Goal: Book appointment/travel/reservation

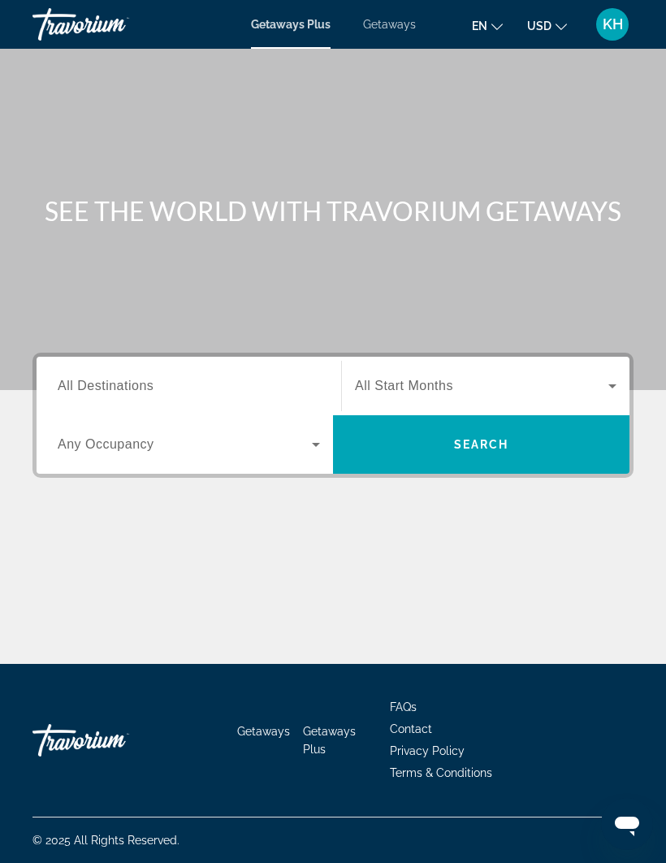
click at [146, 379] on span "All Destinations" at bounding box center [106, 386] width 96 height 14
click at [146, 379] on input "Destination All Destinations" at bounding box center [189, 386] width 262 height 19
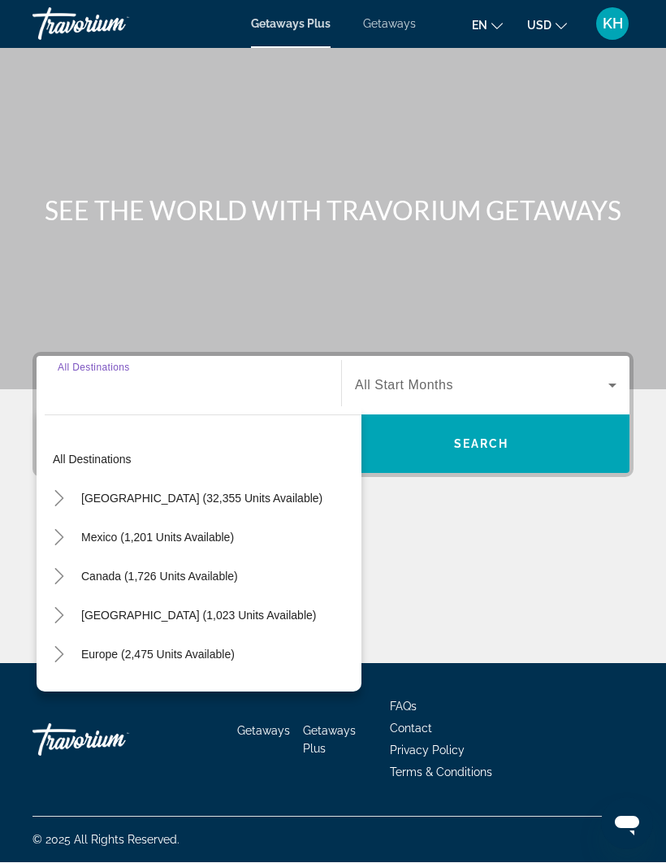
scroll to position [56, 0]
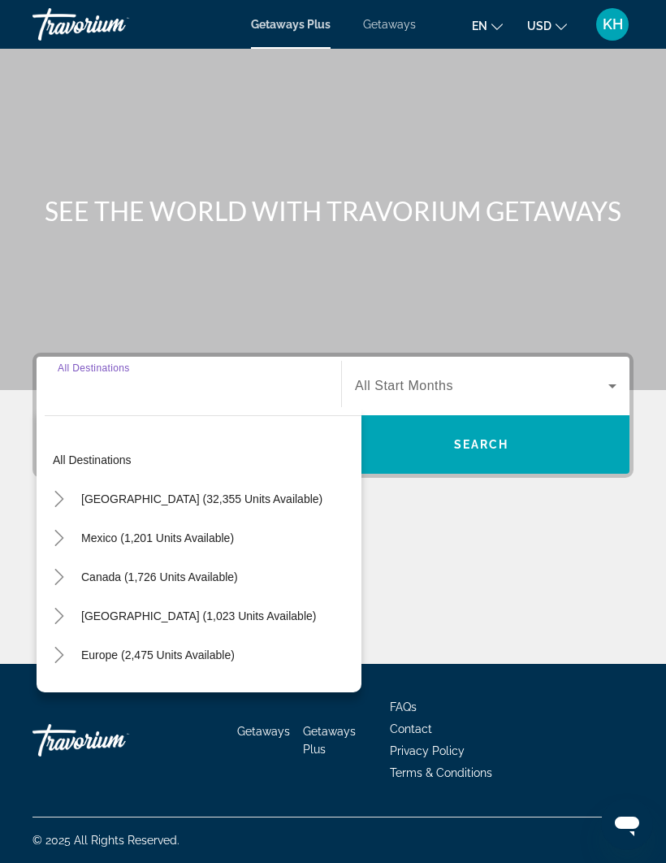
click at [242, 492] on span "[GEOGRAPHIC_DATA] (32,355 units available)" at bounding box center [201, 498] width 241 height 13
type input "**********"
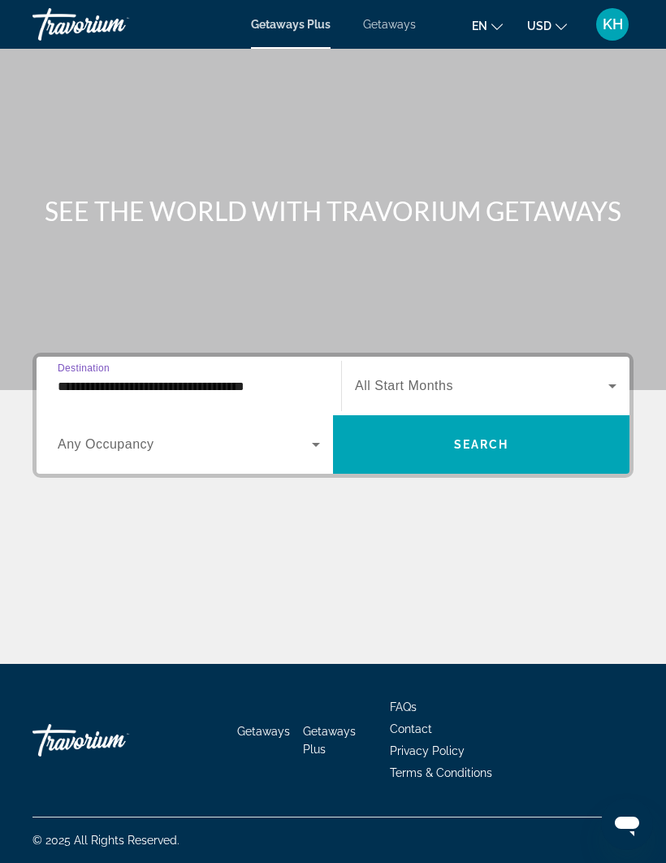
click at [317, 435] on icon "Search widget" at bounding box center [315, 444] width 19 height 19
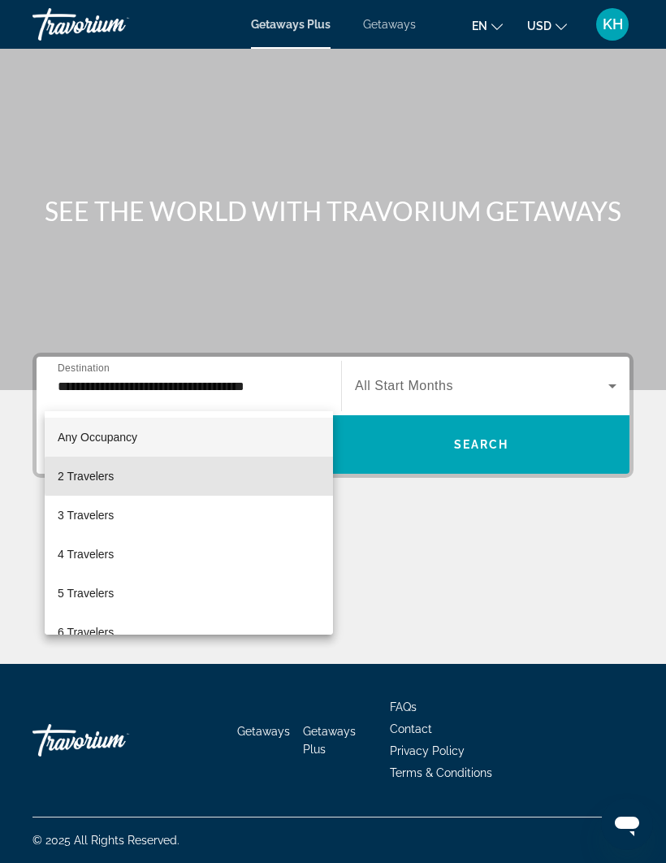
click at [220, 476] on mat-option "2 Travelers" at bounding box center [189, 476] width 288 height 39
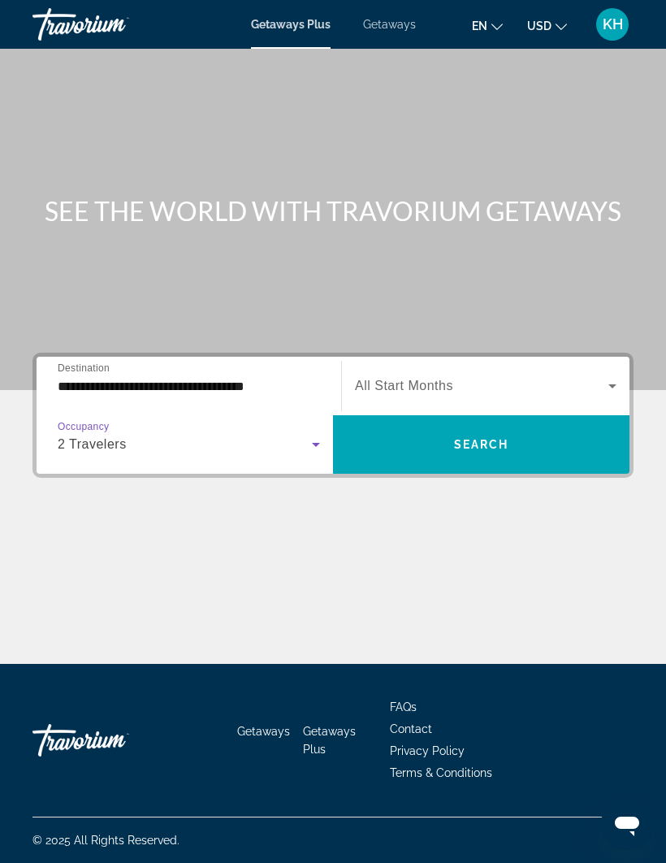
click at [527, 376] on span "Search widget" at bounding box center [481, 385] width 253 height 19
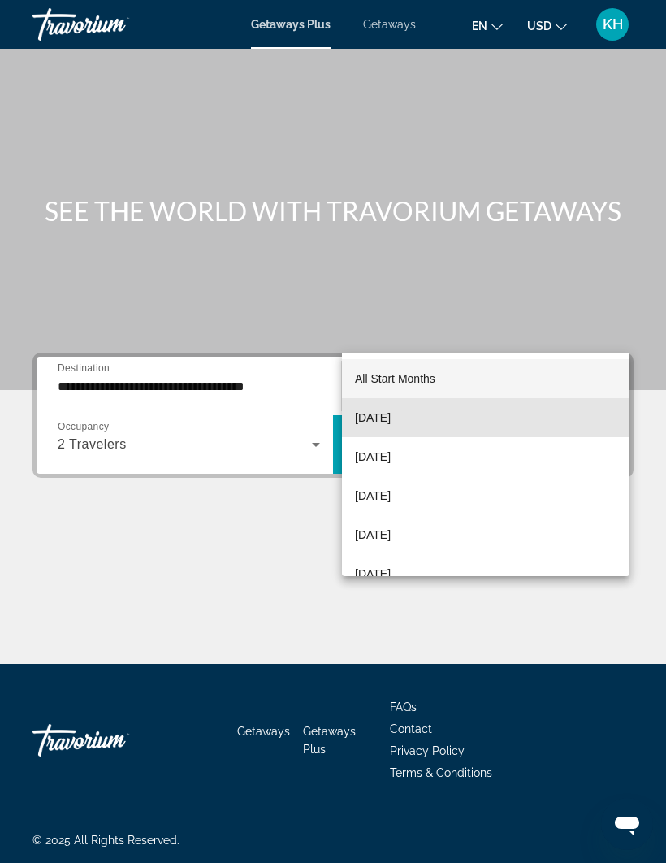
click at [391, 420] on span "[DATE]" at bounding box center [373, 417] width 36 height 19
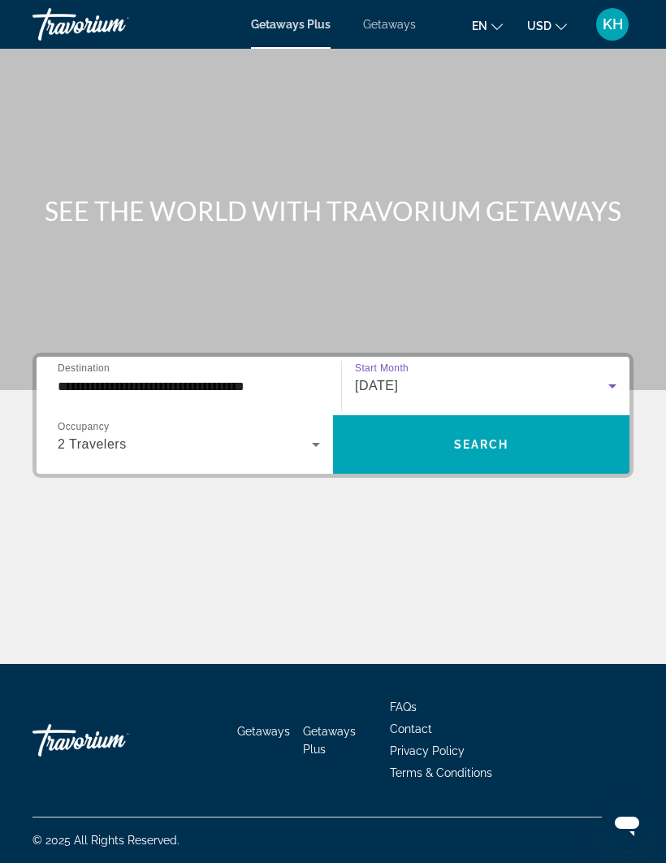
click at [472, 438] on span "Search" at bounding box center [481, 444] width 55 height 13
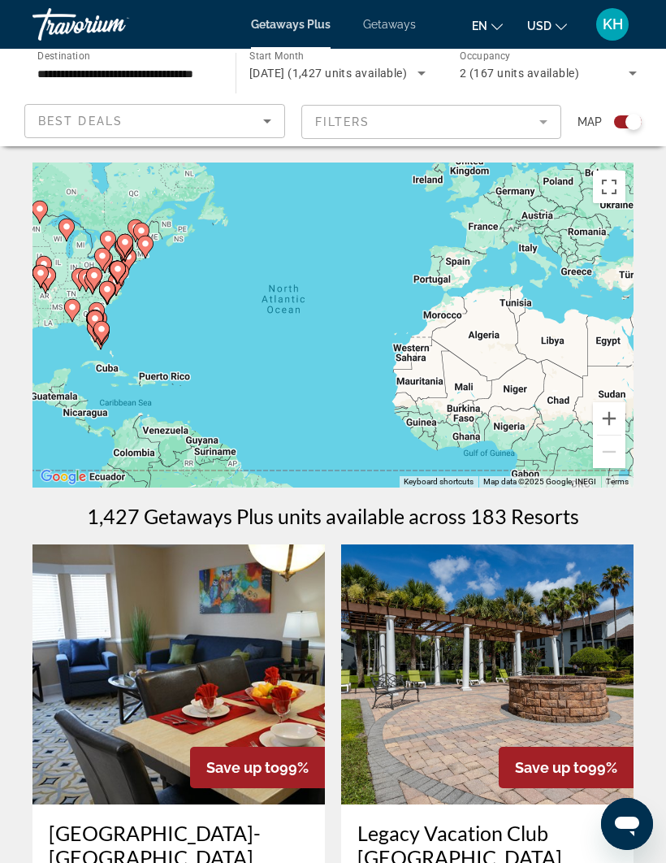
scroll to position [53, 0]
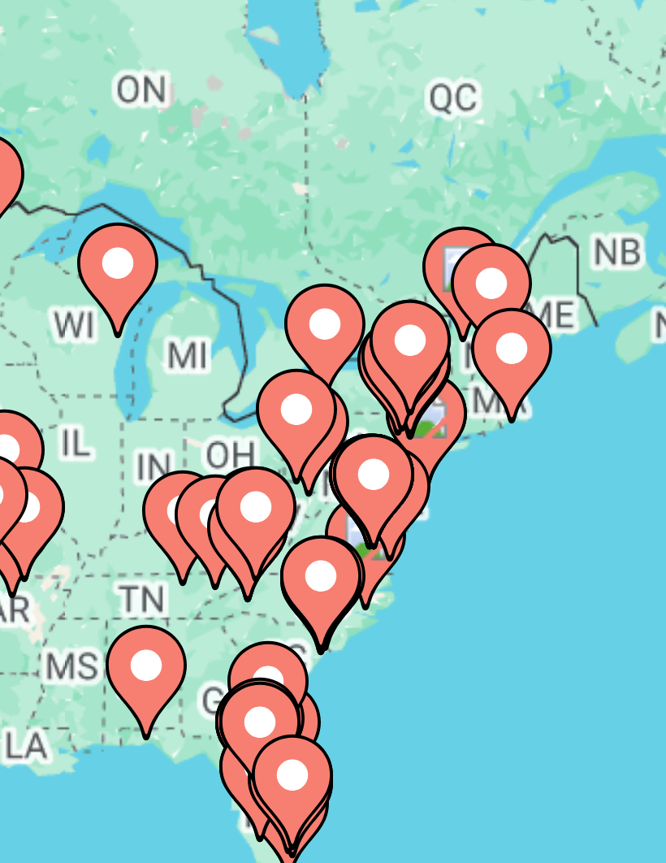
click at [164, 313] on gmp-advanced-marker "Main content" at bounding box center [172, 325] width 16 height 24
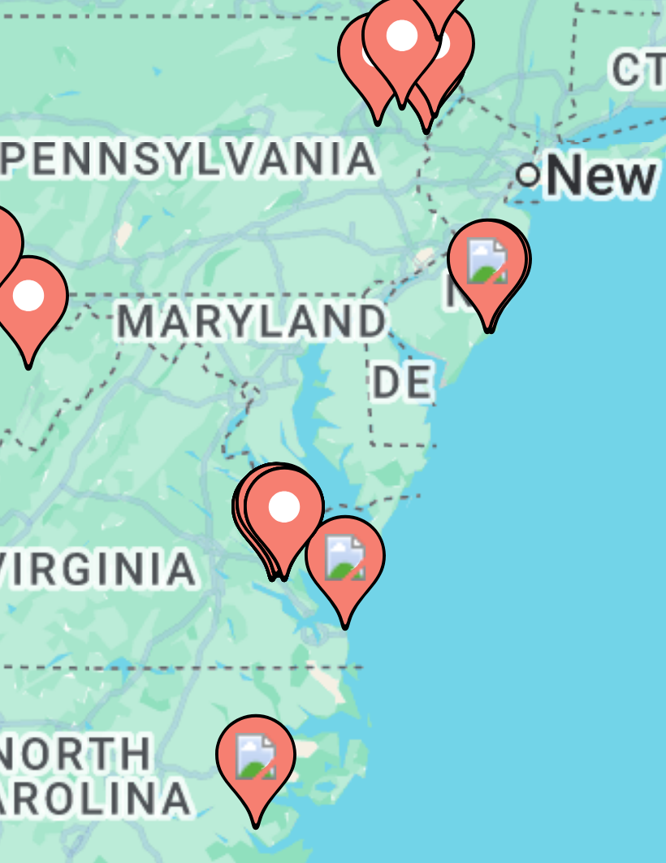
type input "**********"
click at [328, 252] on image "Main content" at bounding box center [333, 257] width 10 height 10
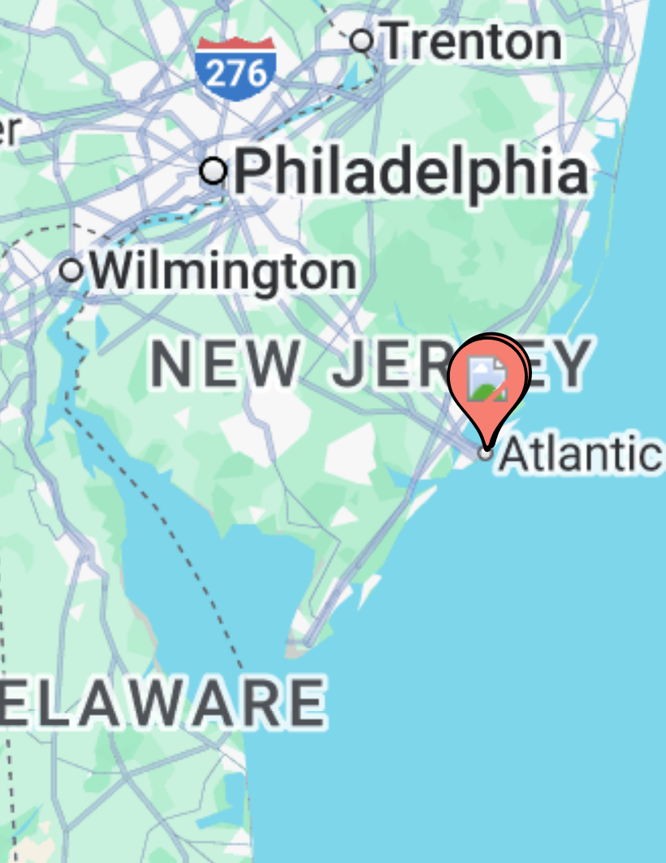
click at [328, 252] on image "Main content" at bounding box center [333, 257] width 10 height 10
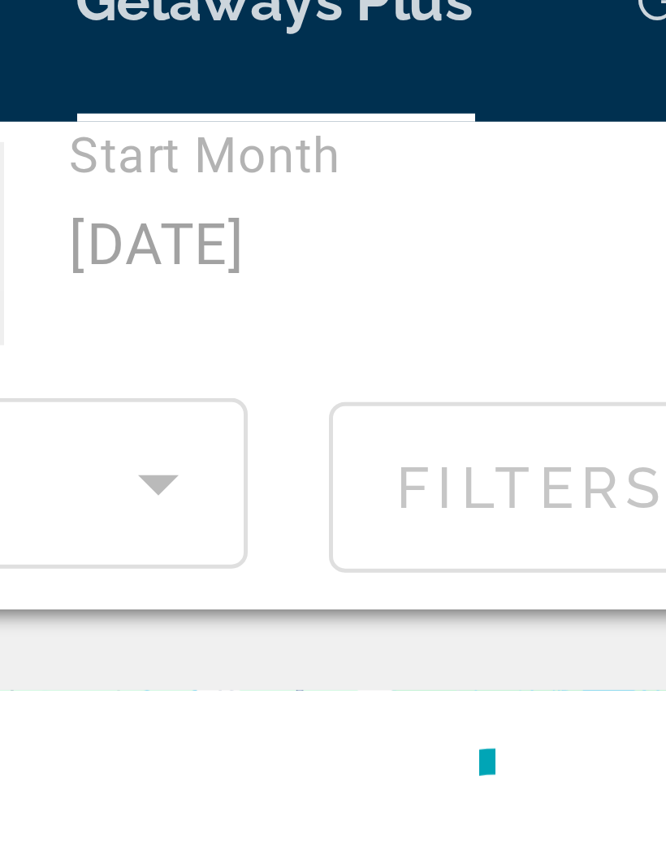
scroll to position [0, 0]
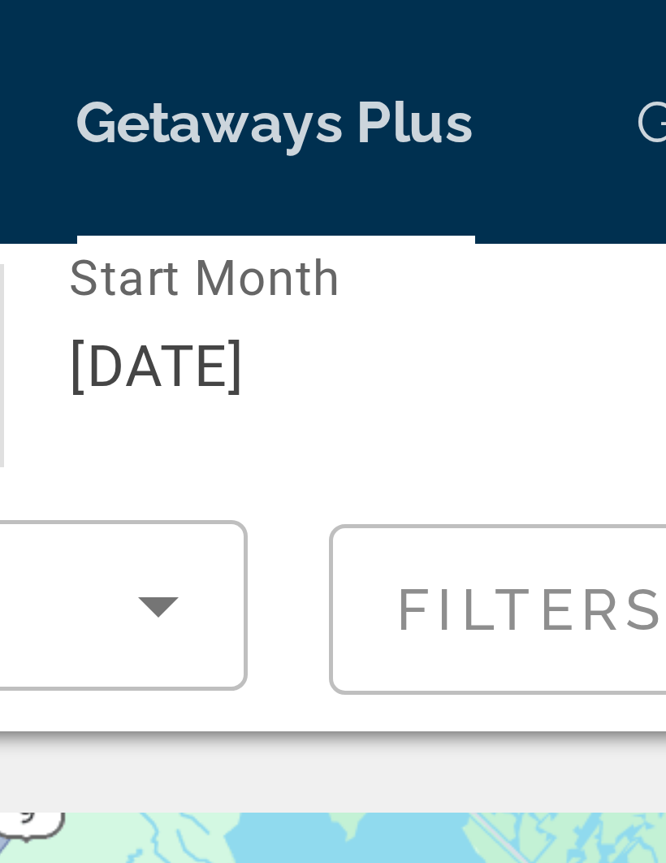
click at [126, 145] on app-map-search-filters "Best Deals Filters Map" at bounding box center [333, 121] width 634 height 49
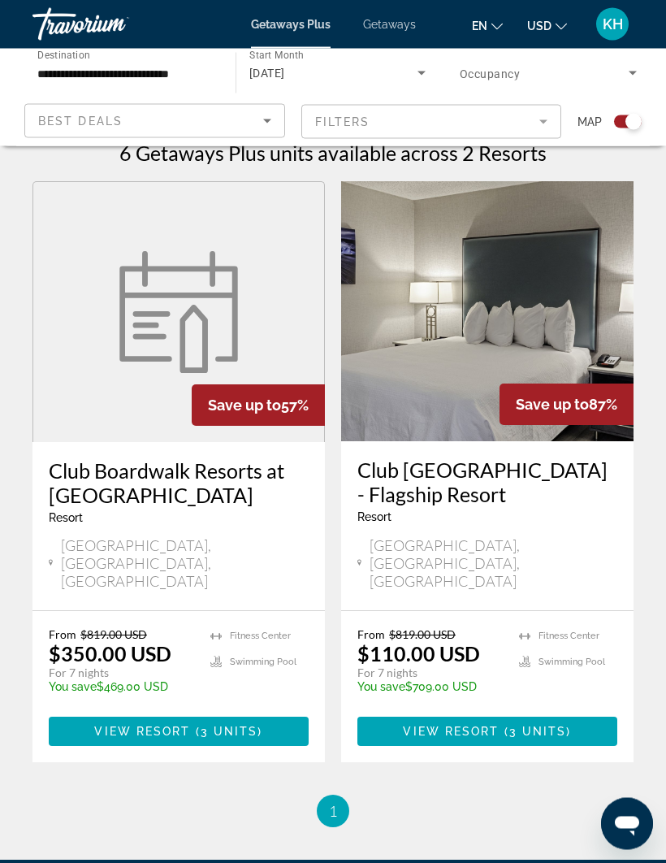
scroll to position [363, 0]
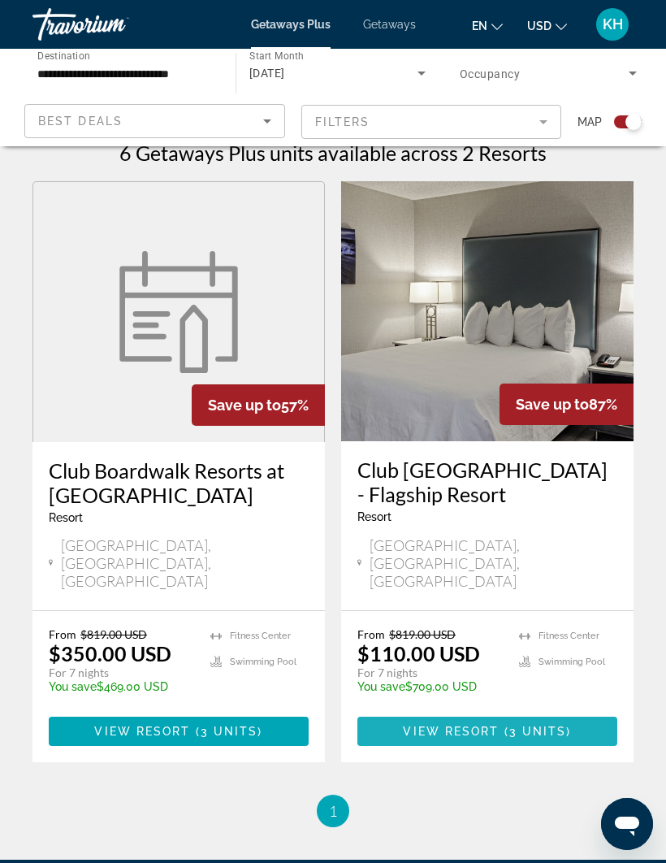
click at [562, 712] on span "Main content" at bounding box center [487, 731] width 260 height 39
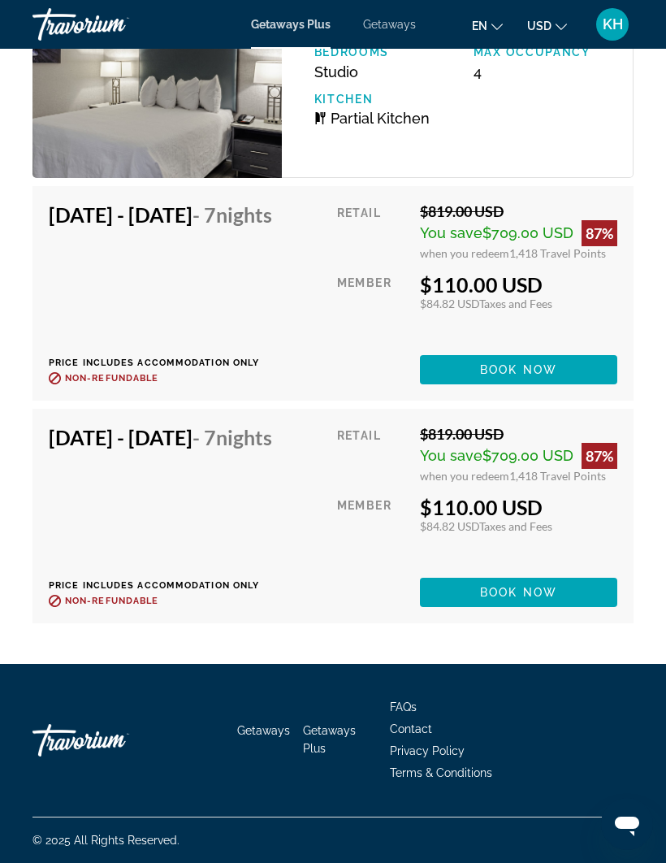
scroll to position [3873, 0]
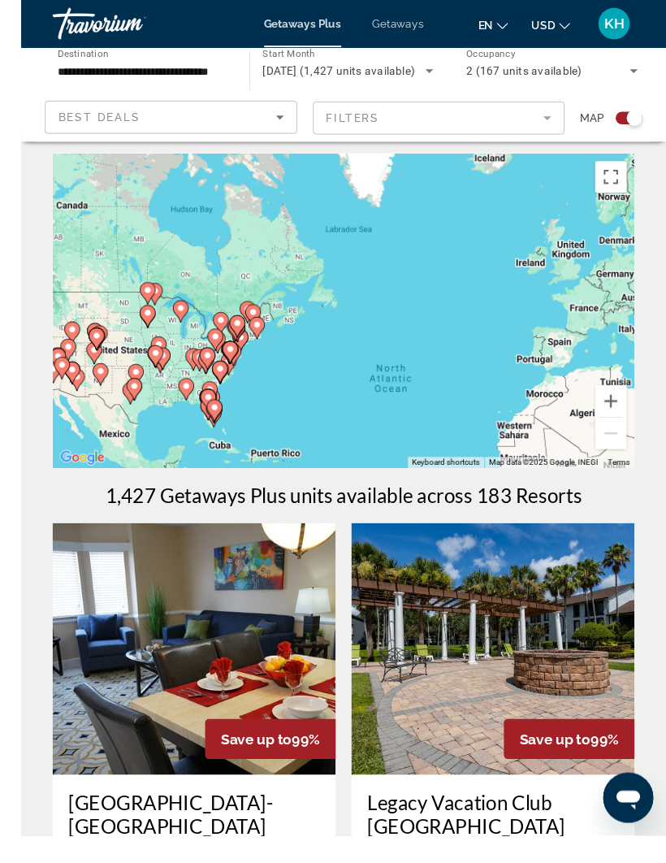
scroll to position [33, 0]
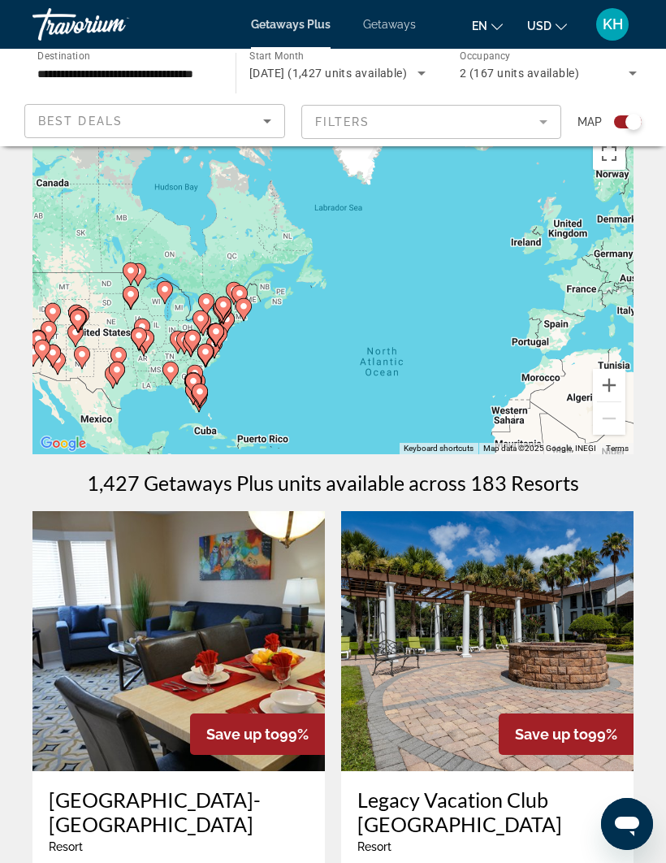
click at [476, 117] on mat-form-field "Filters" at bounding box center [431, 122] width 261 height 34
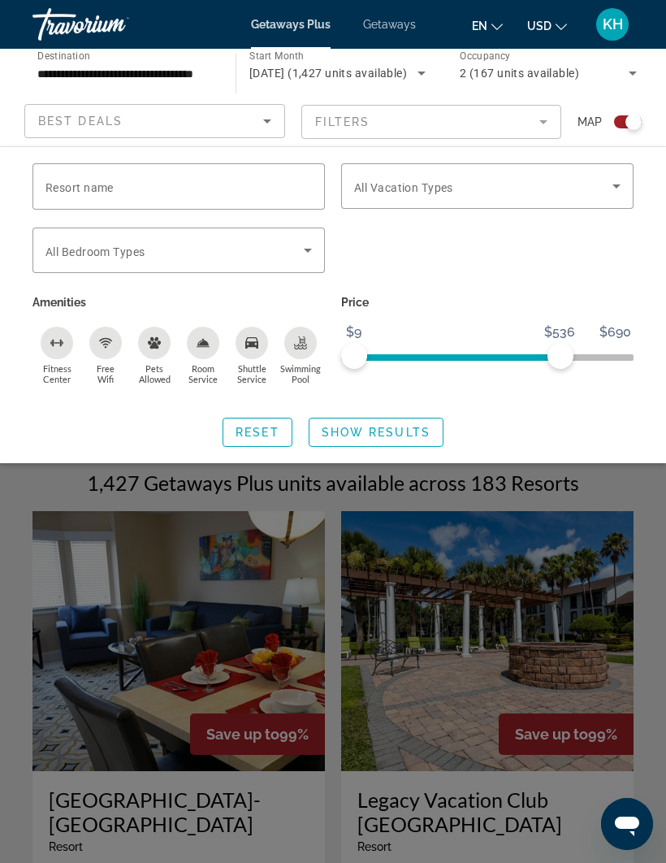
click at [600, 188] on span "Search widget" at bounding box center [483, 185] width 258 height 19
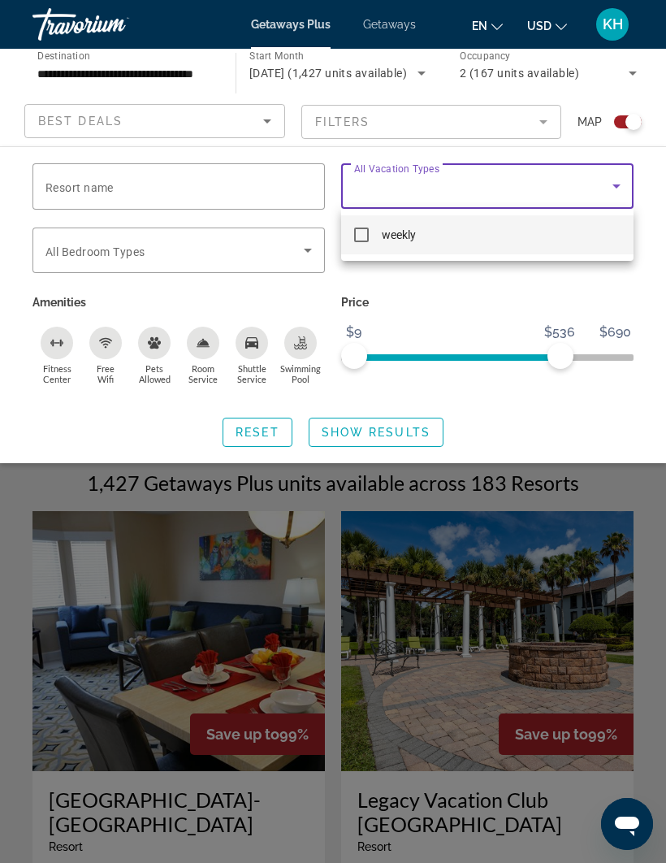
click at [606, 196] on div at bounding box center [333, 431] width 666 height 863
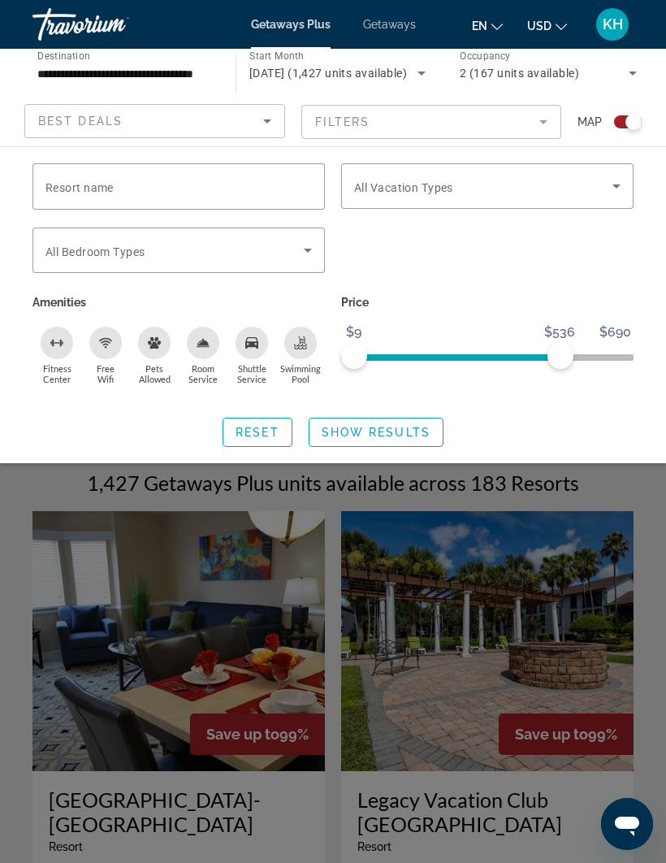
click at [299, 258] on icon "Search widget" at bounding box center [307, 249] width 19 height 19
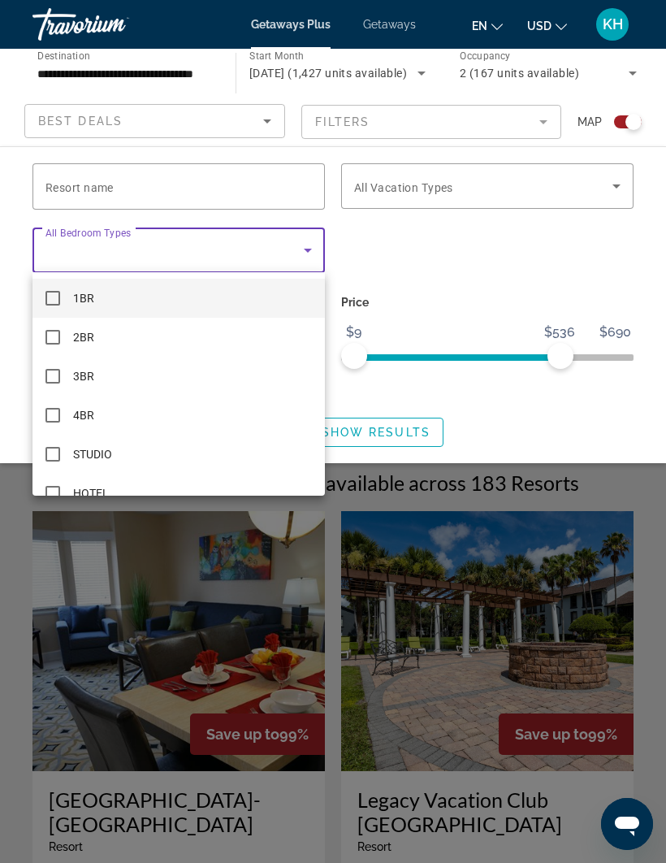
click at [303, 254] on div at bounding box center [333, 431] width 666 height 863
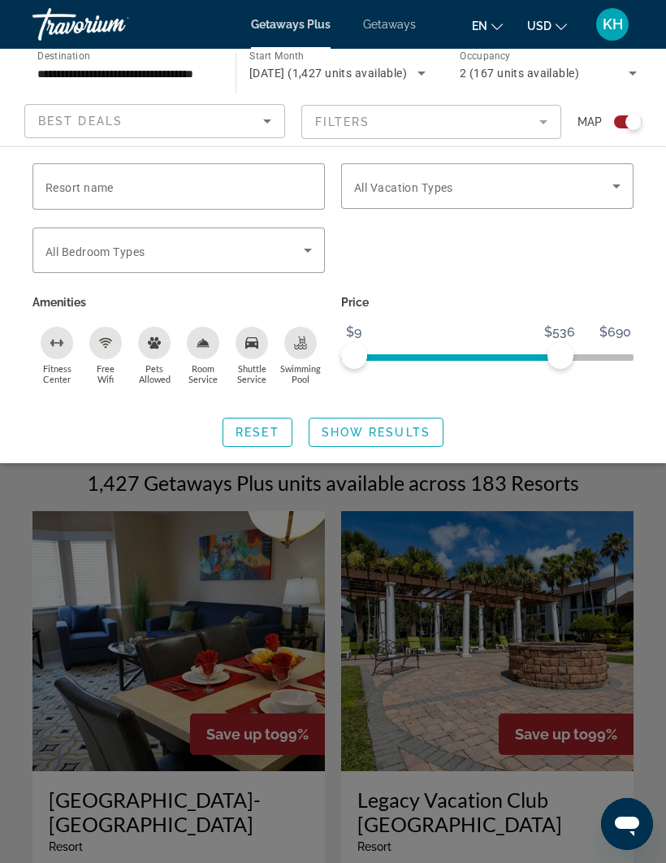
click at [242, 184] on input "Resort name" at bounding box center [178, 186] width 266 height 19
type input "**********"
click at [408, 434] on span "Show Results" at bounding box center [376, 432] width 109 height 13
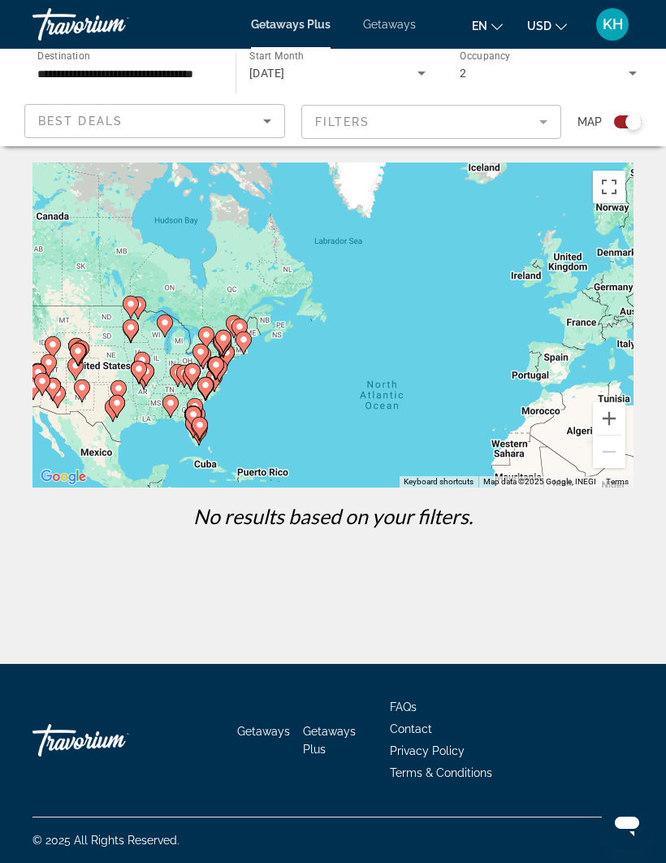
click at [544, 159] on div "**********" at bounding box center [333, 332] width 666 height 664
click at [541, 154] on div "**********" at bounding box center [333, 332] width 666 height 664
click at [232, 362] on gmp-advanced-marker "Main content" at bounding box center [227, 356] width 16 height 24
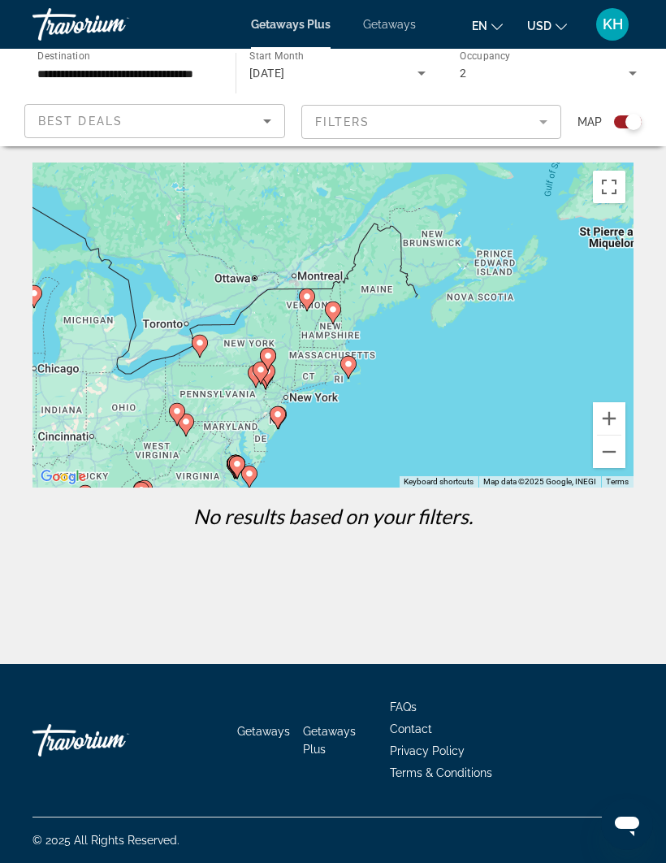
scroll to position [56, 0]
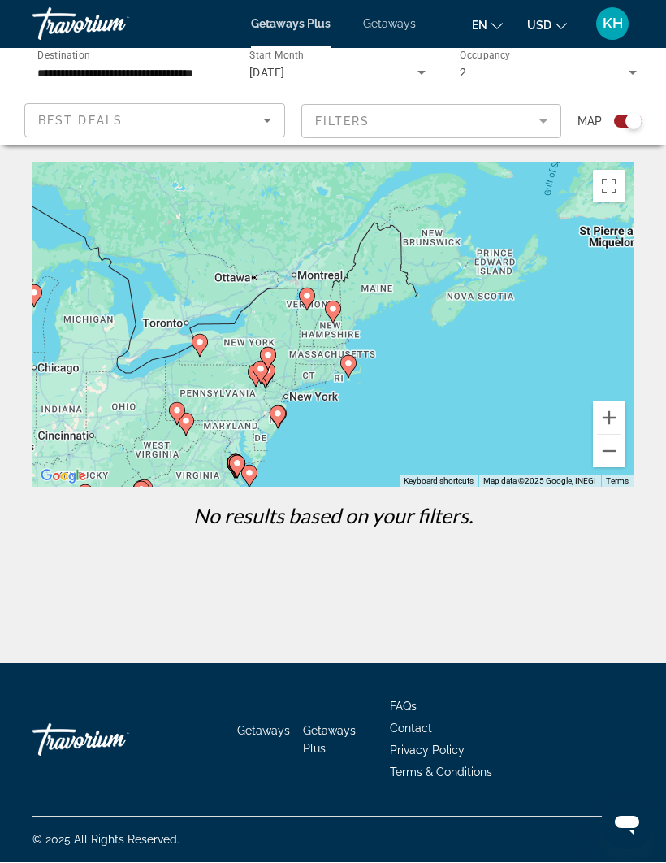
click at [284, 405] on gmp-advanced-marker "Main content" at bounding box center [278, 417] width 16 height 24
click at [284, 407] on icon "Main content" at bounding box center [278, 417] width 15 height 21
click at [286, 407] on icon "Main content" at bounding box center [278, 417] width 15 height 21
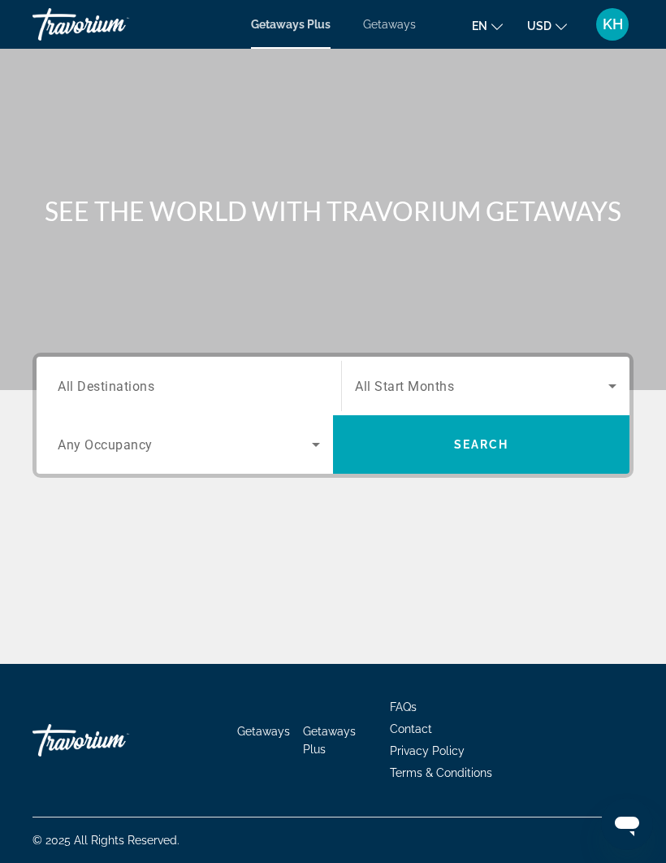
click at [570, 370] on div "Search widget" at bounding box center [486, 385] width 262 height 45
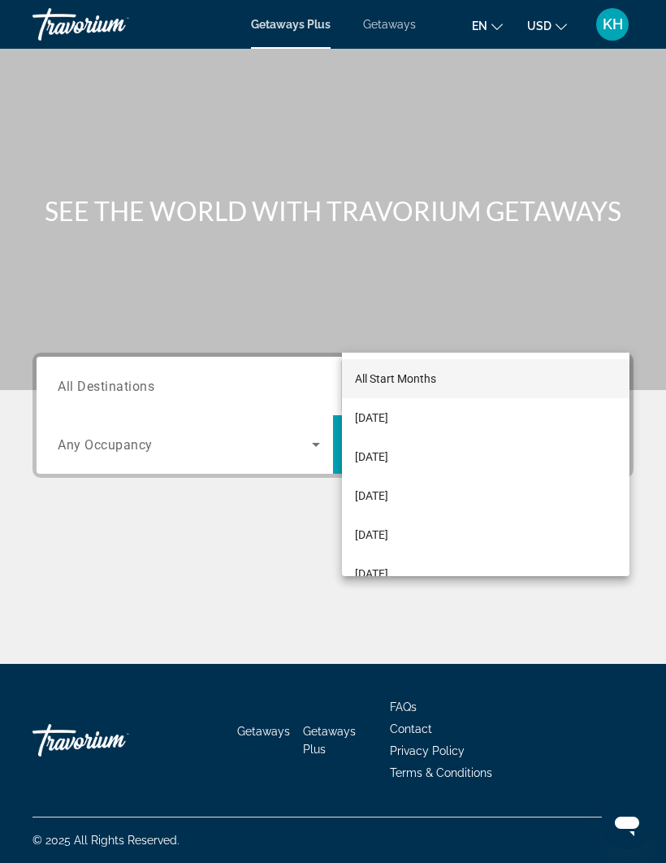
scroll to position [56, 0]
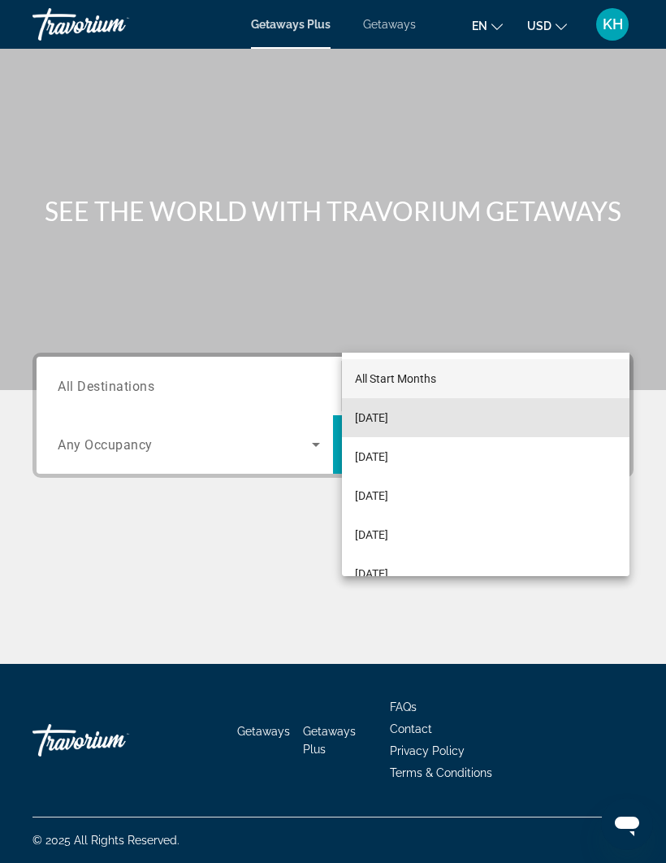
click at [388, 421] on span "[DATE]" at bounding box center [371, 417] width 33 height 19
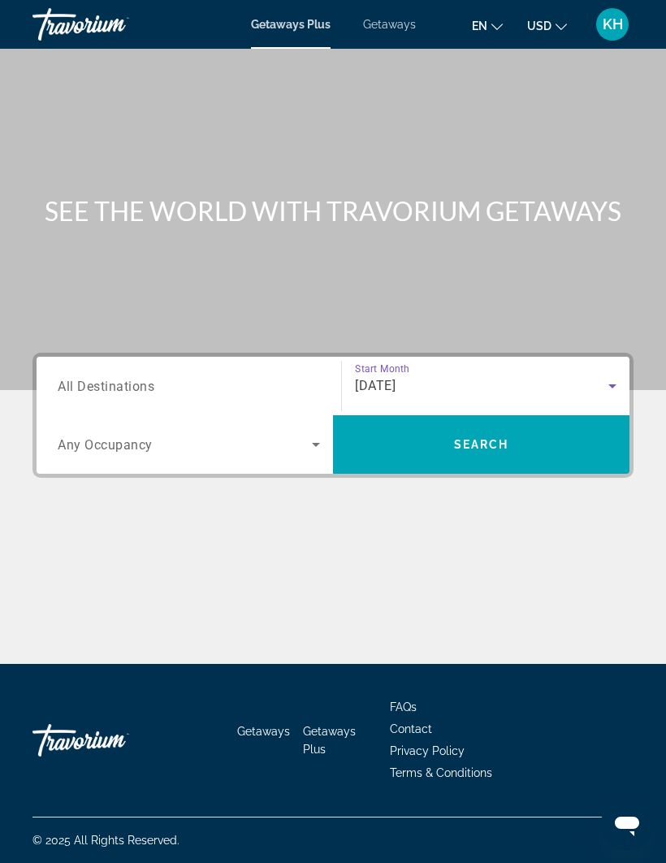
click at [513, 425] on span "Search widget" at bounding box center [481, 444] width 297 height 39
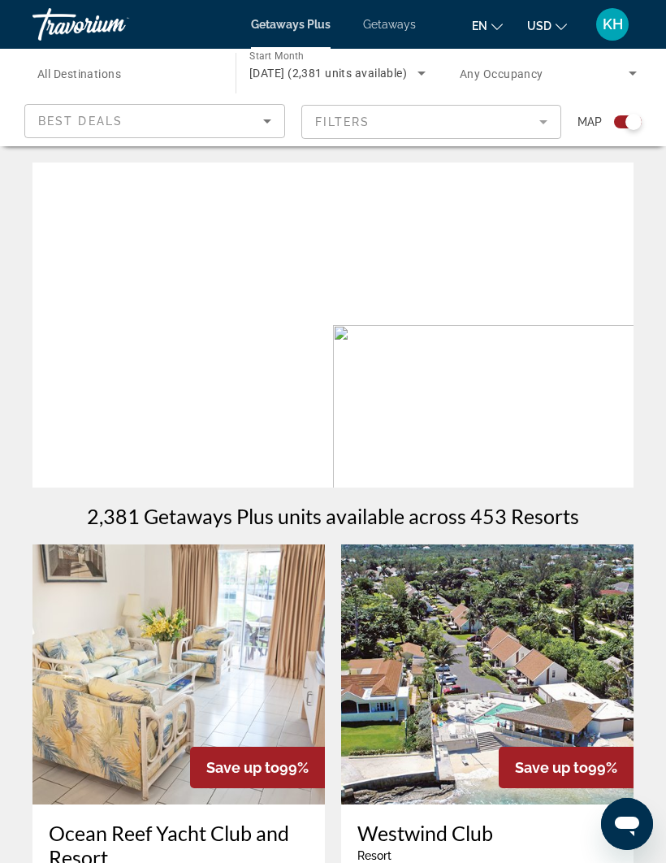
scroll to position [56, 0]
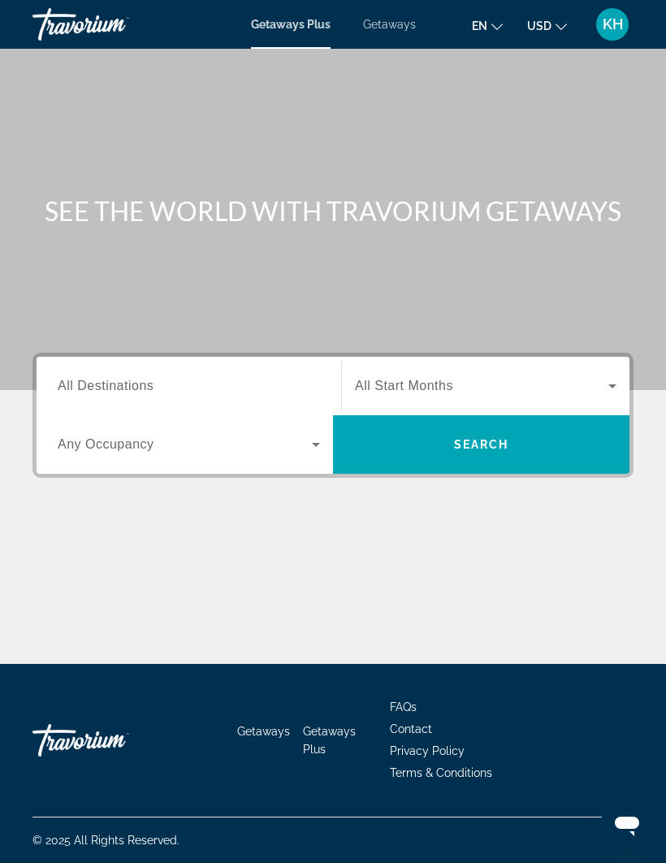
click at [421, 392] on span "All Start Months" at bounding box center [404, 386] width 98 height 14
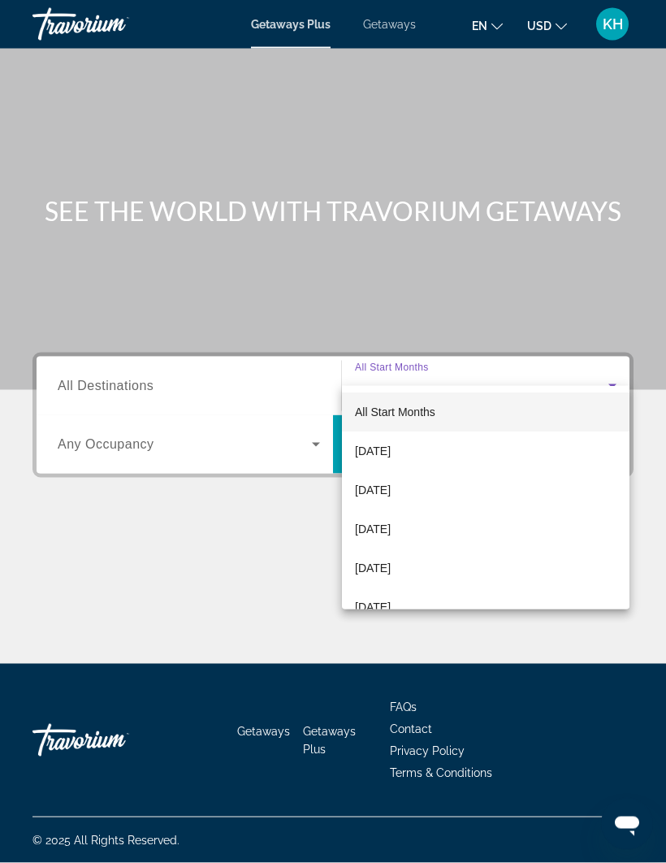
scroll to position [56, 0]
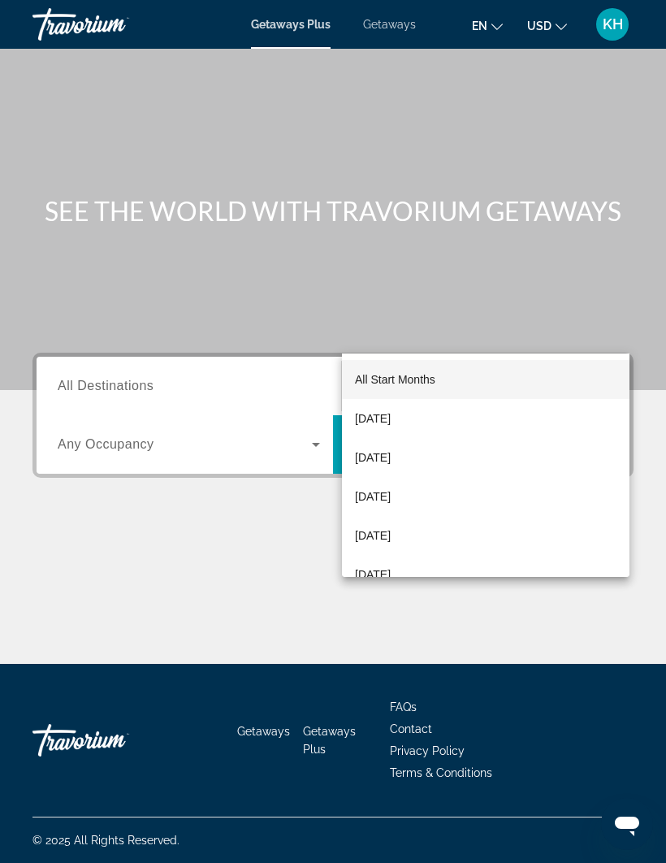
click at [391, 419] on span "[DATE]" at bounding box center [373, 418] width 36 height 19
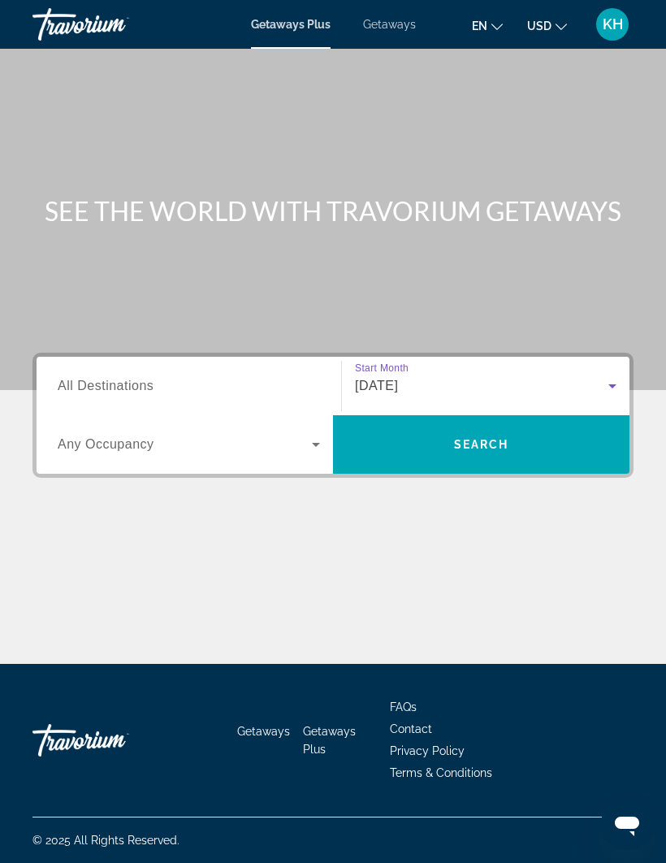
click at [219, 377] on input "Destination All Destinations" at bounding box center [189, 386] width 262 height 19
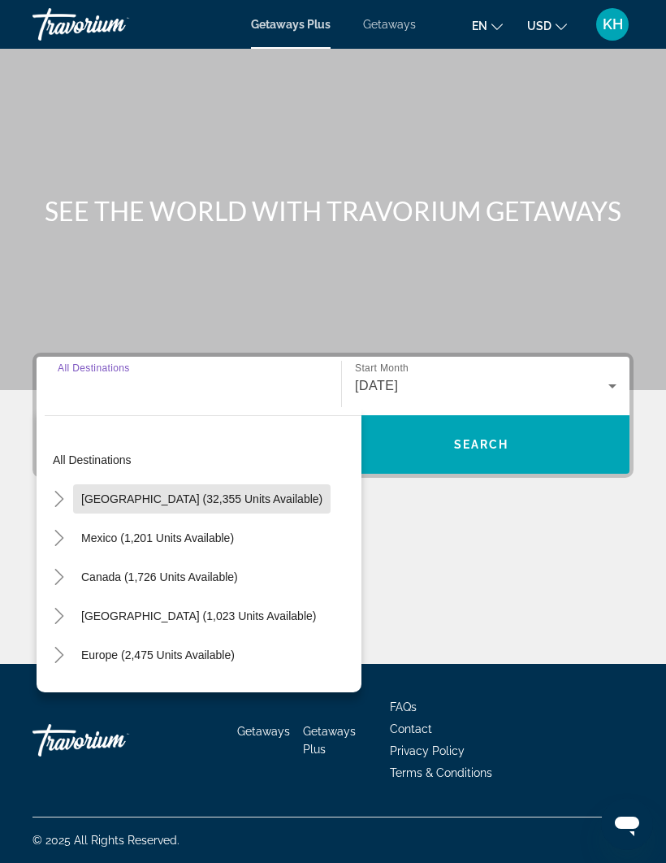
click at [223, 479] on span "Search widget" at bounding box center [202, 498] width 258 height 39
type input "**********"
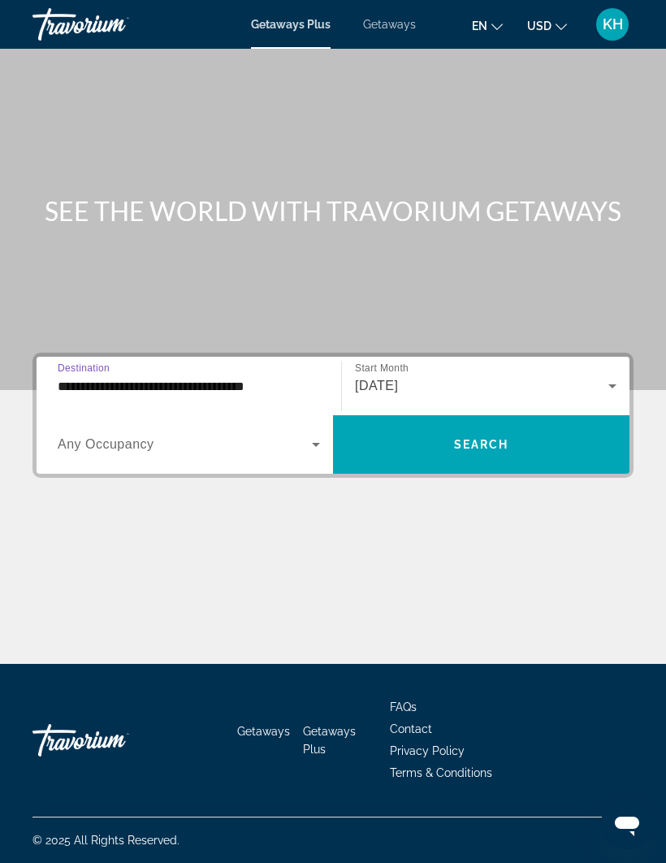
click at [288, 435] on span "Search widget" at bounding box center [185, 444] width 254 height 19
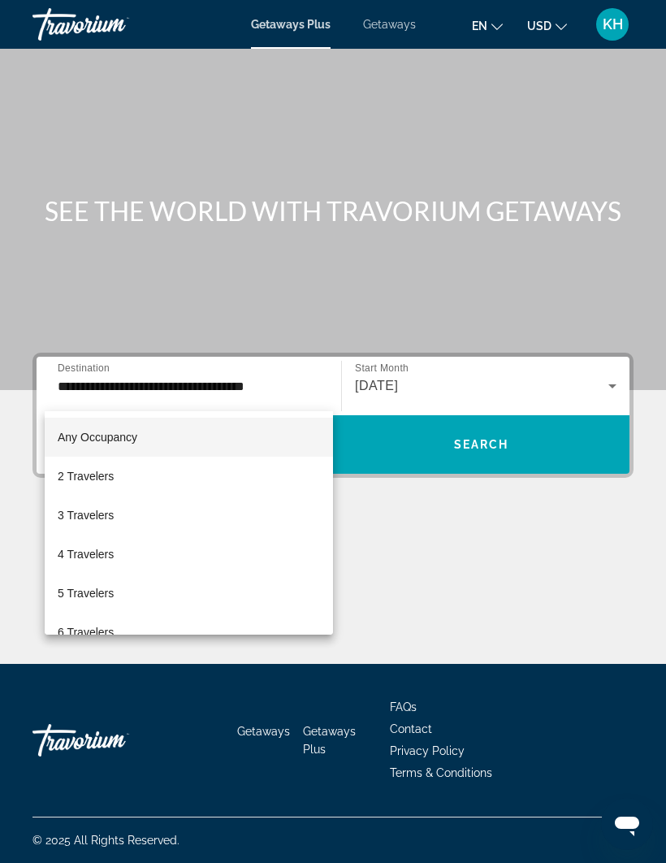
click at [280, 394] on div at bounding box center [333, 431] width 666 height 863
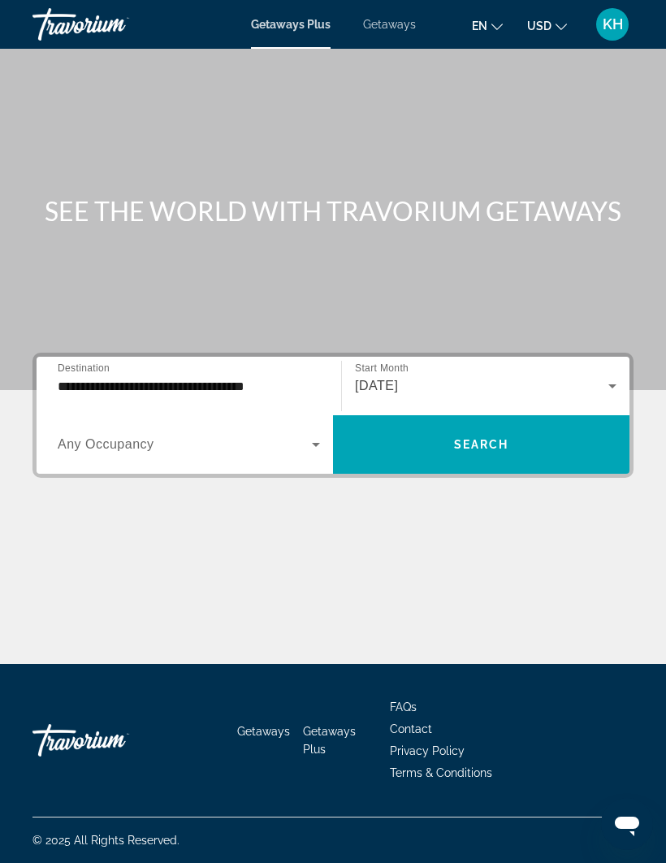
click at [480, 438] on span "Search" at bounding box center [481, 444] width 55 height 13
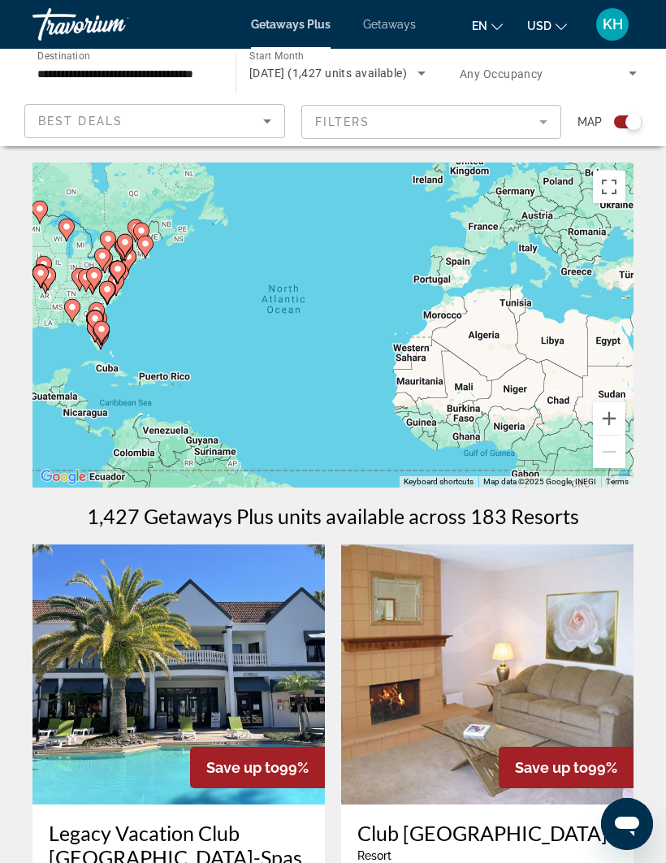
scroll to position [55, 0]
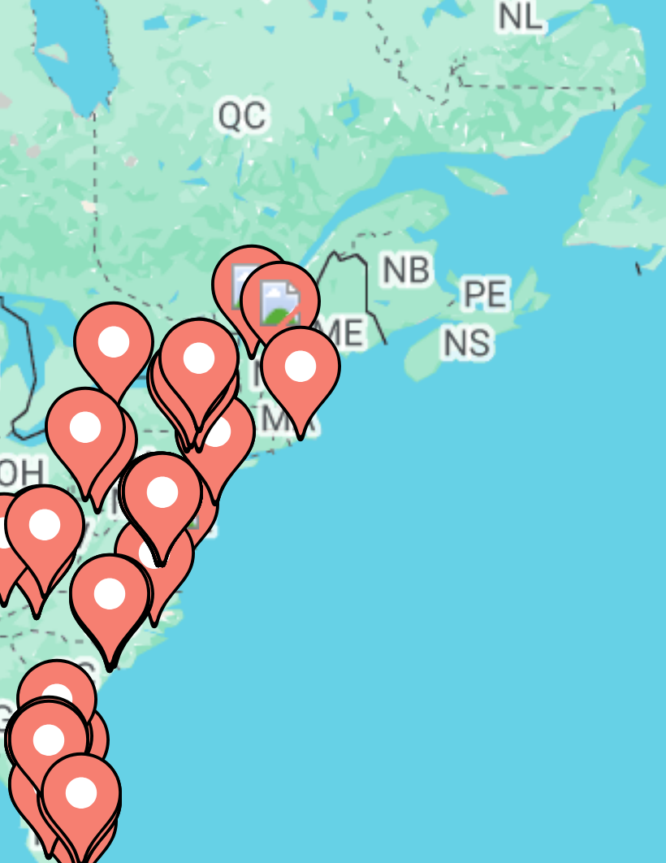
click at [127, 262] on icon "Main content" at bounding box center [134, 272] width 15 height 21
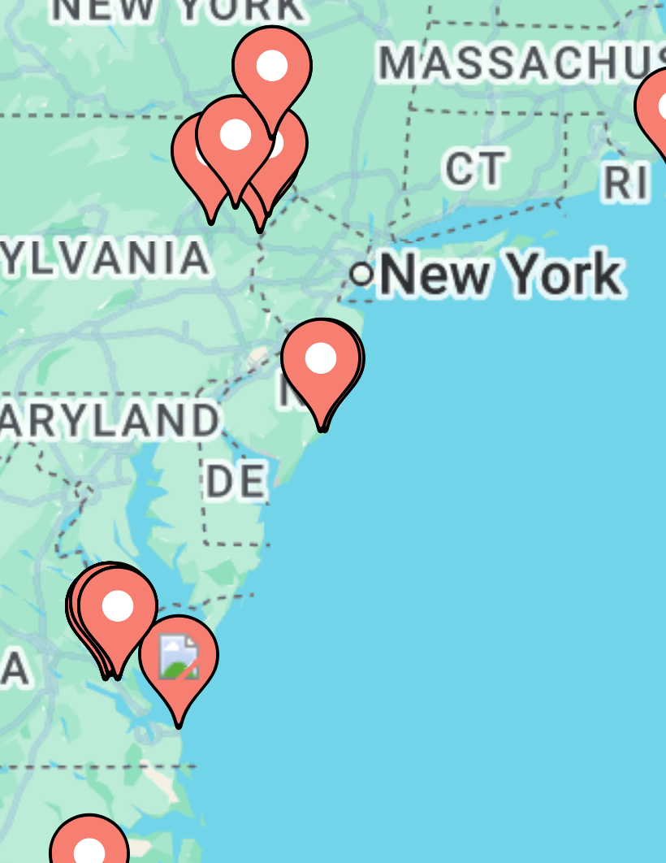
type input "**********"
click at [328, 249] on image "Main content" at bounding box center [333, 254] width 10 height 10
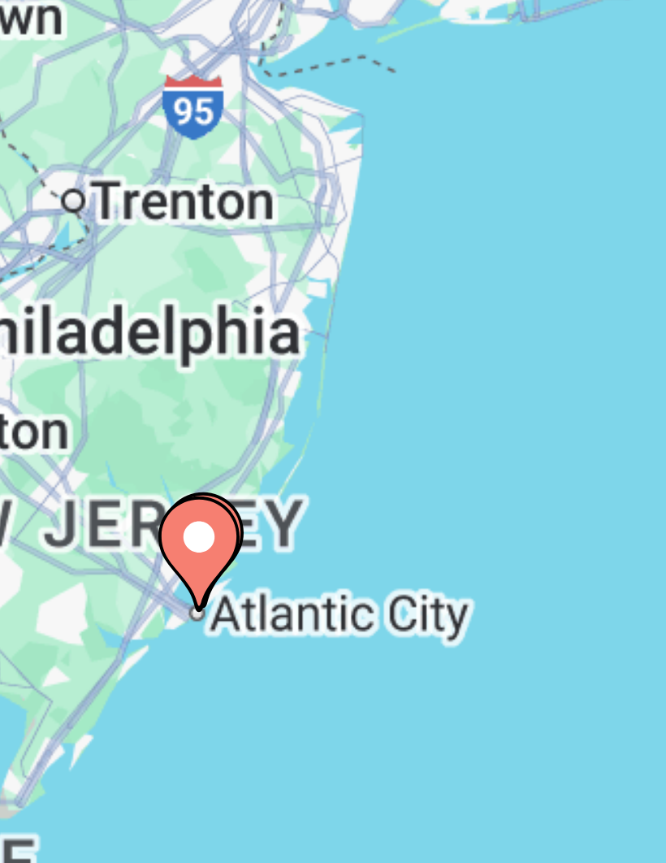
click at [49, 107] on div "To activate drag with keyboard, press Alt + Enter. Once in keyboard drag state,…" at bounding box center [332, 269] width 601 height 325
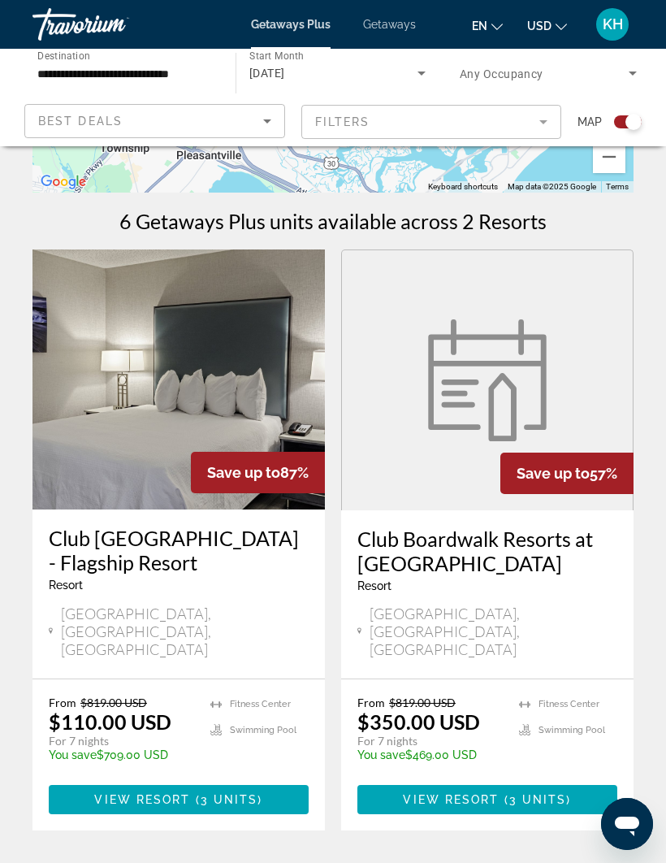
scroll to position [291, 0]
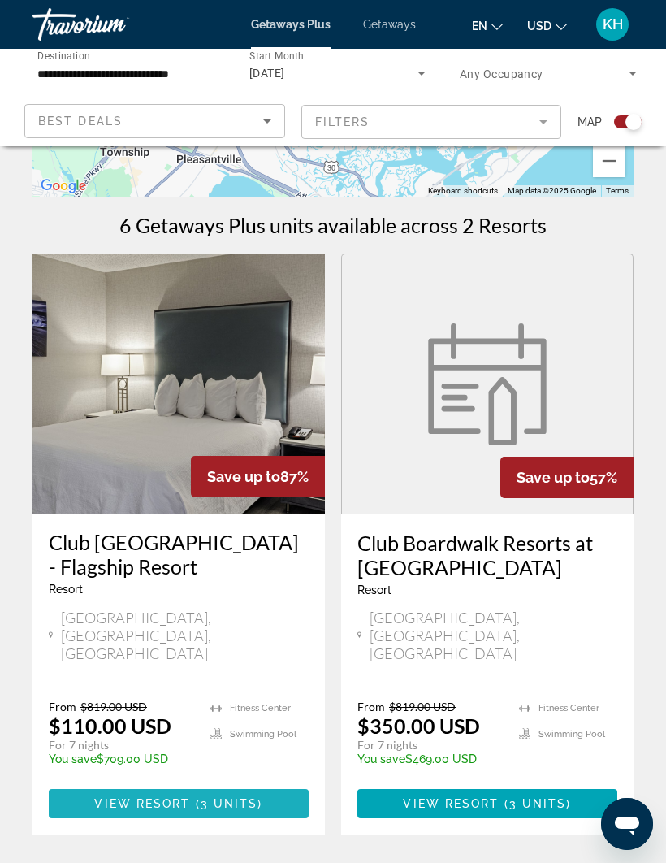
click at [268, 784] on span "Main content" at bounding box center [179, 803] width 260 height 39
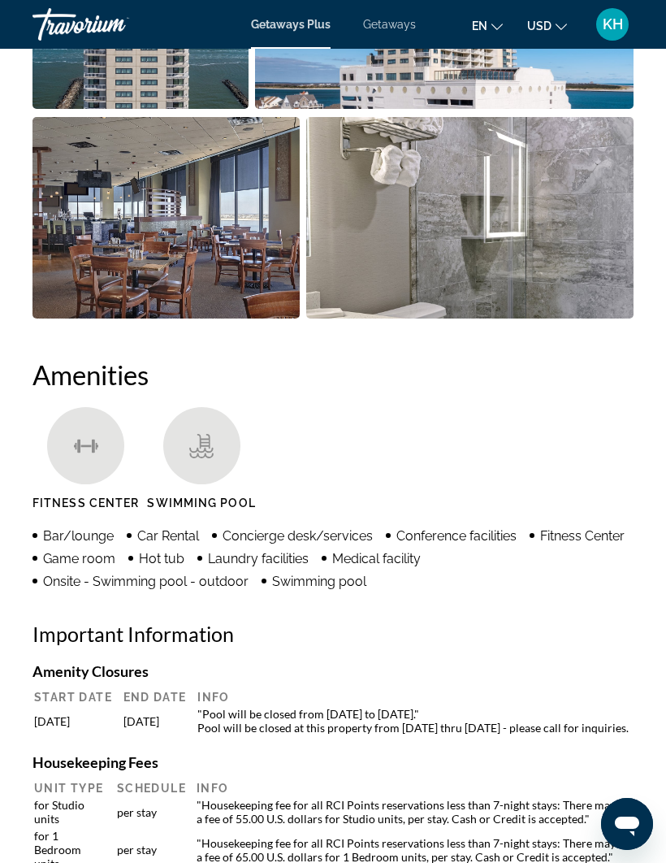
scroll to position [1496, 0]
